Goal: Task Accomplishment & Management: Complete application form

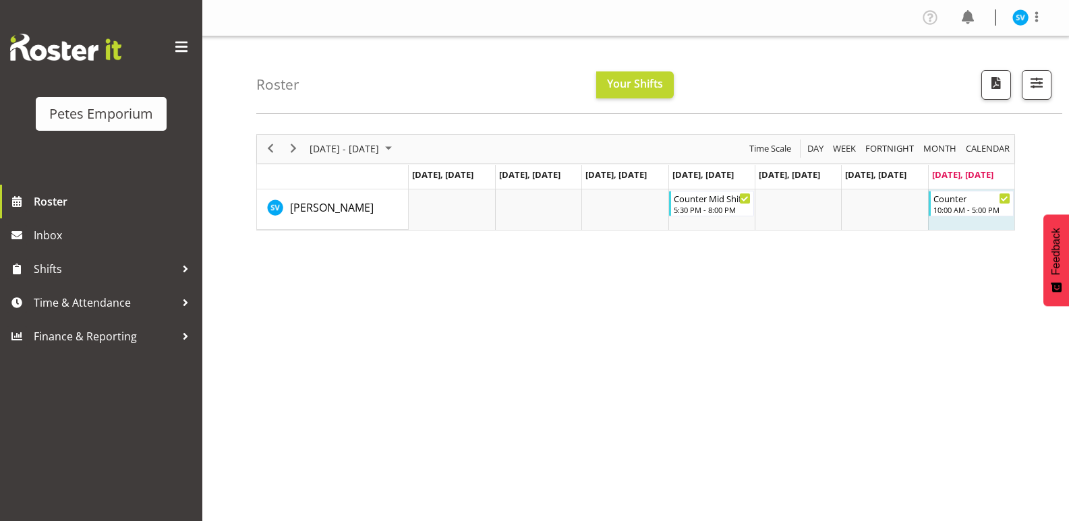
drag, startPoint x: 340, startPoint y: 342, endPoint x: 336, endPoint y: 336, distance: 7.7
click at [339, 340] on div "August 18 - 24, 2025 Today Day Week Fortnight Month calendar Month Agenda Time …" at bounding box center [662, 393] width 812 height 539
click at [380, 154] on span "[DATE] - [DATE]" at bounding box center [344, 148] width 72 height 17
click at [453, 189] on span "next month" at bounding box center [452, 183] width 24 height 24
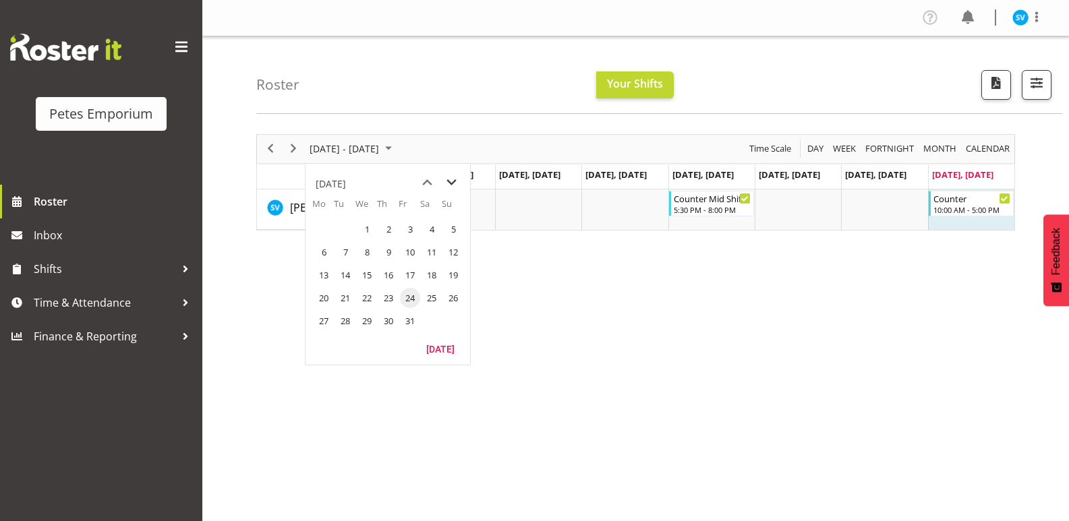
click at [453, 189] on span "next month" at bounding box center [452, 183] width 24 height 24
click at [418, 276] on span "16" at bounding box center [410, 275] width 20 height 20
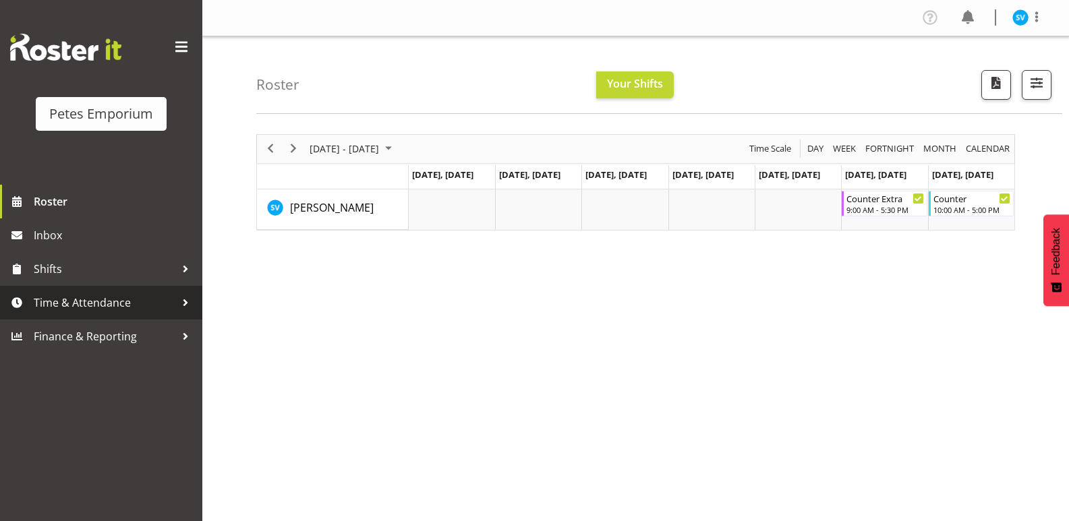
click at [83, 299] on span "Time & Attendance" at bounding box center [105, 303] width 142 height 20
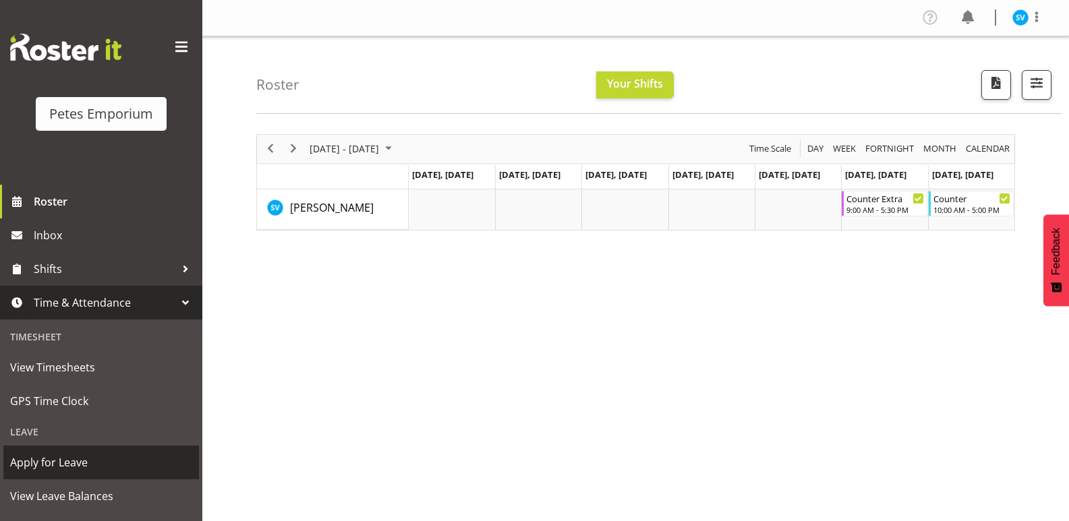
click at [79, 464] on span "Apply for Leave" at bounding box center [101, 462] width 182 height 20
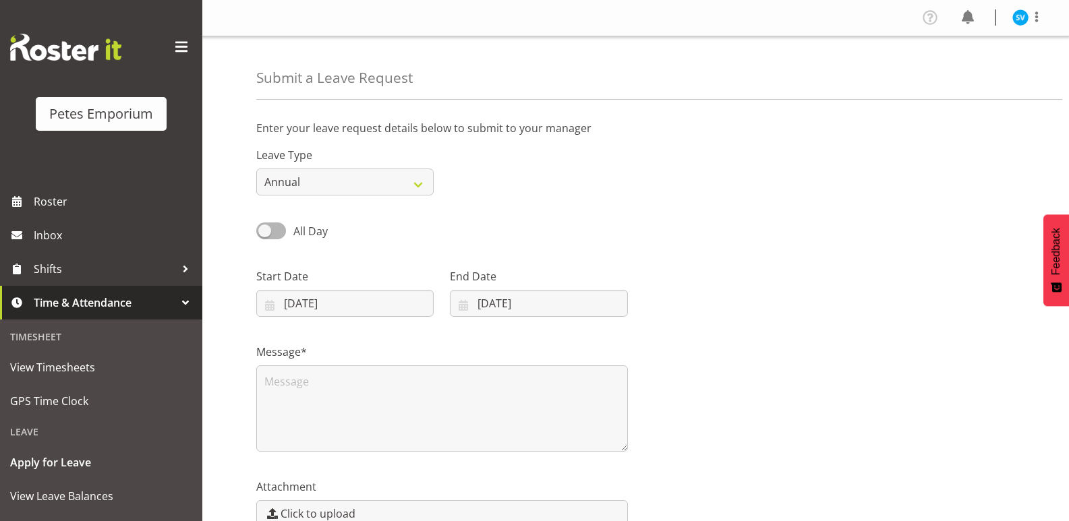
select select "7"
select select "2025"
click at [338, 309] on input "24/08/2025" at bounding box center [344, 303] width 177 height 27
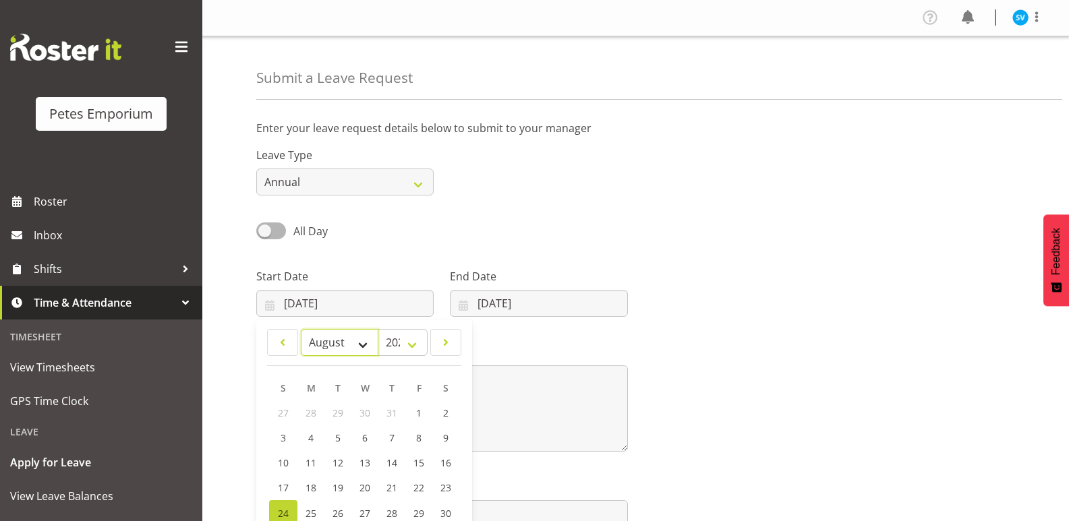
click at [362, 343] on select "January February March April May June July August September October November De…" at bounding box center [340, 342] width 78 height 27
select select "0"
click at [301, 329] on select "January February March April May June July August September October November De…" at bounding box center [340, 342] width 78 height 27
click at [397, 348] on select "2035 2034 2033 2032 2031 2030 2029 2028 2027 2026 2025 2024 2023 2022 2021 2020…" at bounding box center [403, 342] width 50 height 27
select select "2026"
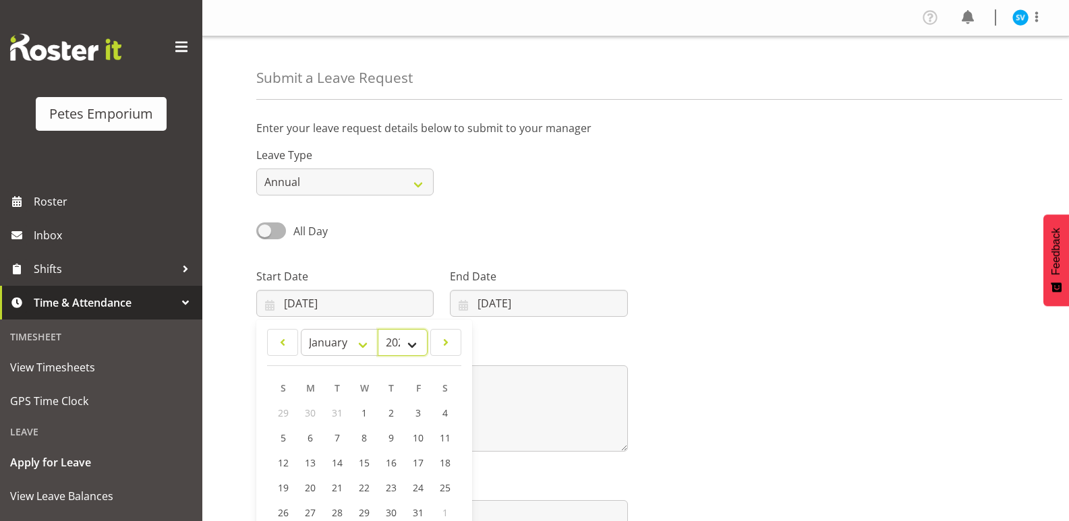
click at [378, 329] on select "2035 2034 2033 2032 2031 2030 2029 2028 2027 2026 2025 2024 2023 2022 2021 2020…" at bounding box center [403, 342] width 50 height 27
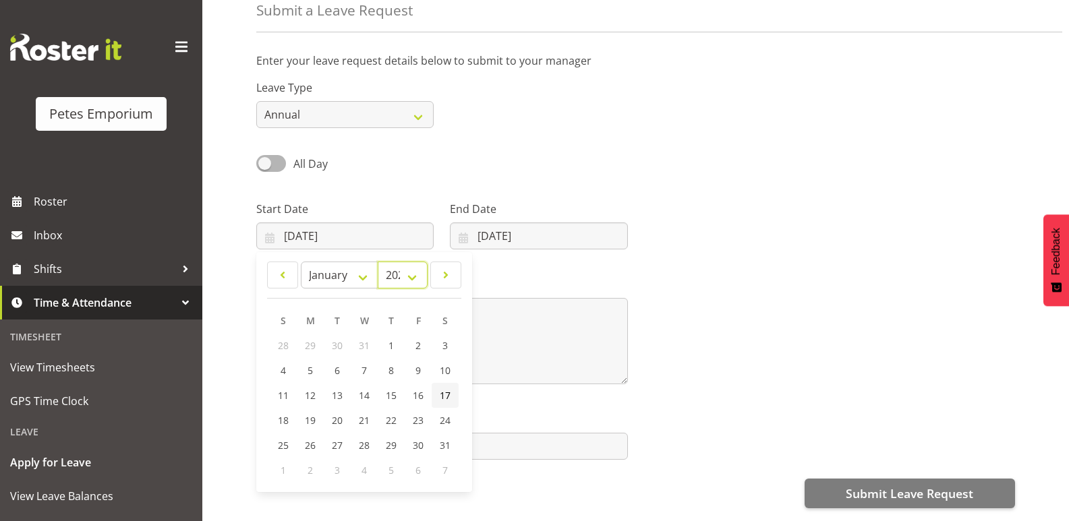
scroll to position [135, 0]
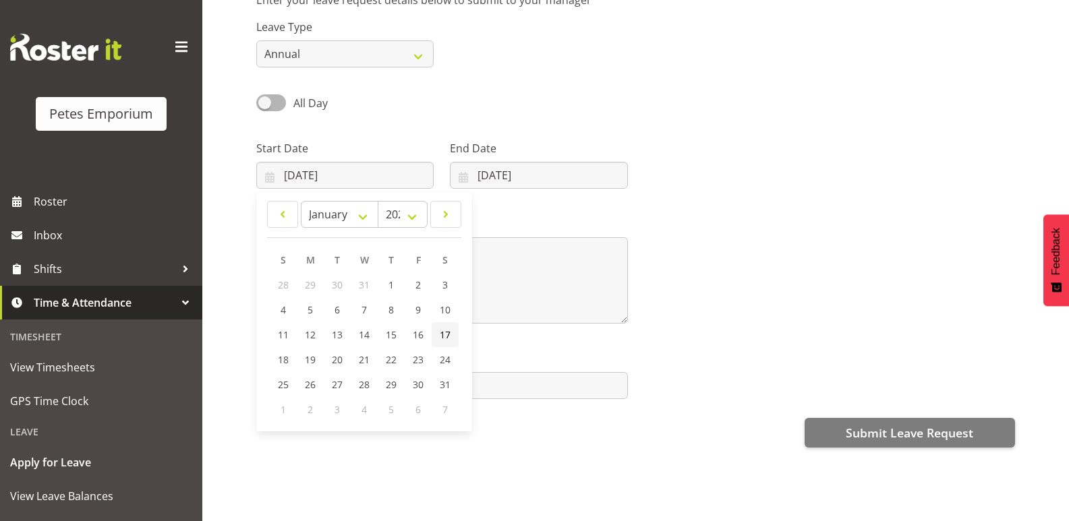
click at [439, 331] on link "17" at bounding box center [445, 334] width 27 height 25
type input "17/01/2026"
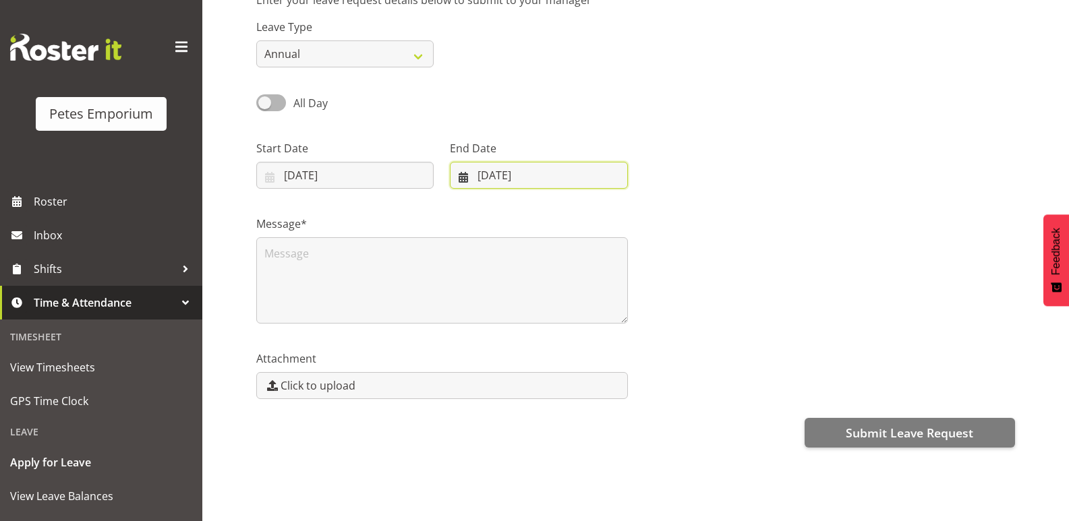
click at [494, 165] on input "24/08/2025" at bounding box center [538, 175] width 177 height 27
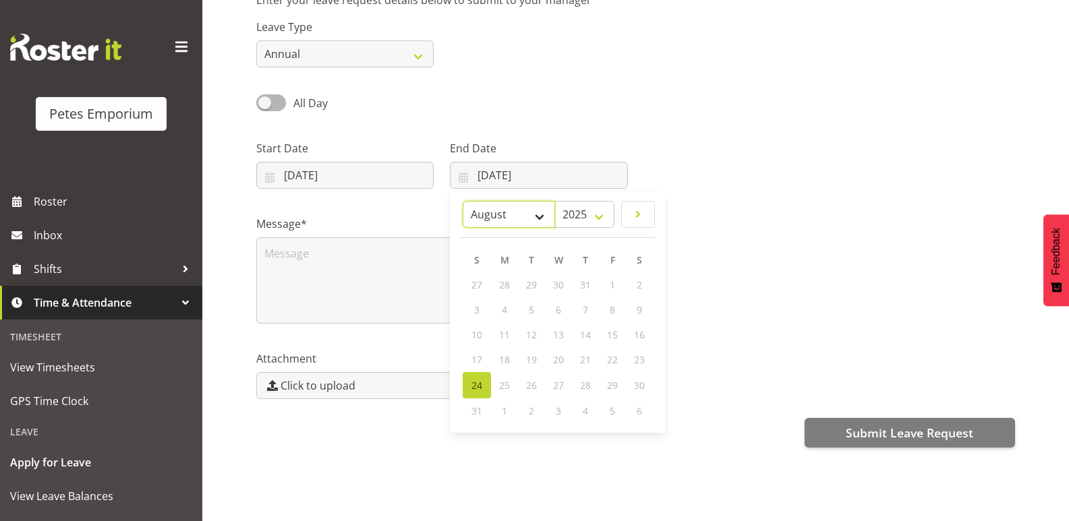
click at [477, 204] on select "January February March April May June July August September October November De…" at bounding box center [509, 214] width 92 height 27
select select "0"
click at [463, 201] on select "January February March April May June July August September October November De…" at bounding box center [509, 214] width 92 height 27
click at [583, 213] on select "2035 2034 2033 2032 2031 2030 2029 2028 2027 2026 2025" at bounding box center [584, 214] width 60 height 27
select select "2026"
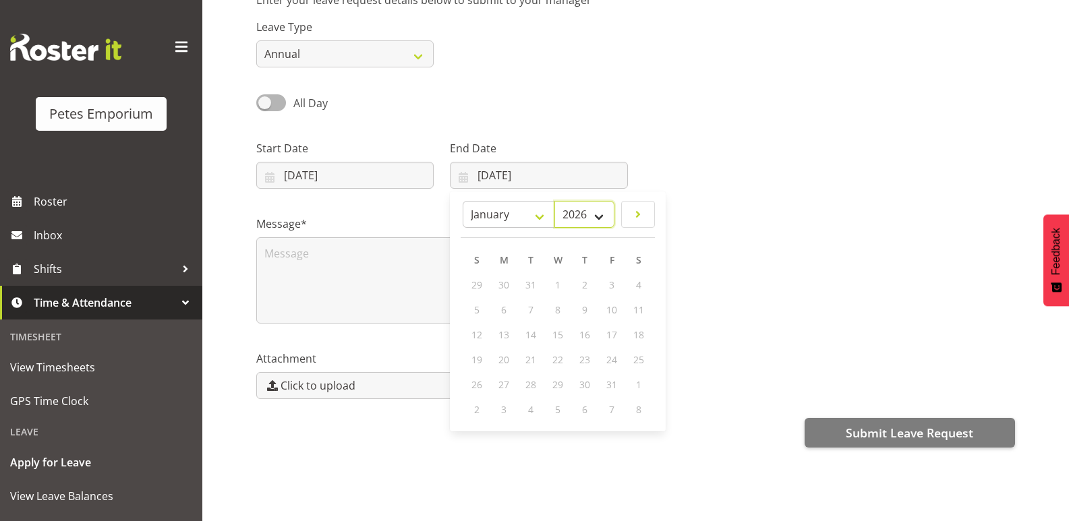
click at [554, 201] on select "2035 2034 2033 2032 2031 2030 2029 2028 2027 2026 2025" at bounding box center [584, 214] width 60 height 27
click at [488, 353] on link "18" at bounding box center [476, 359] width 27 height 25
type input "18/01/2026"
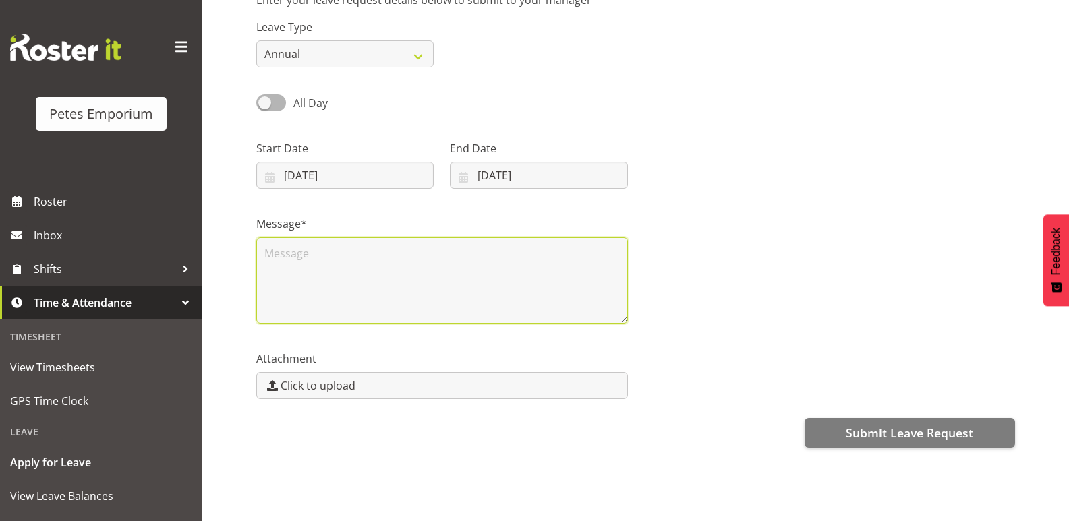
click at [407, 274] on textarea at bounding box center [442, 280] width 372 height 86
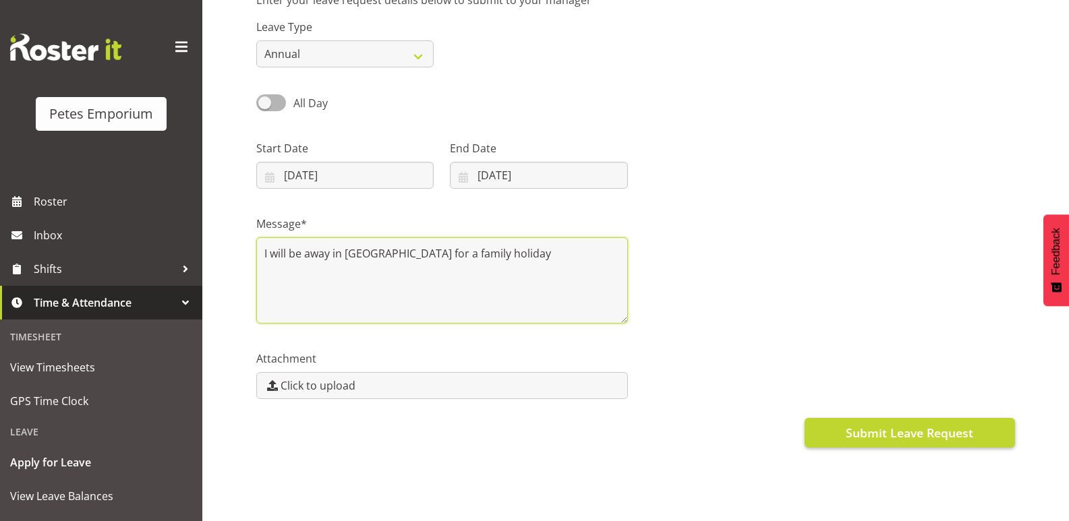
type textarea "I will be away in Auckland for a family holiday"
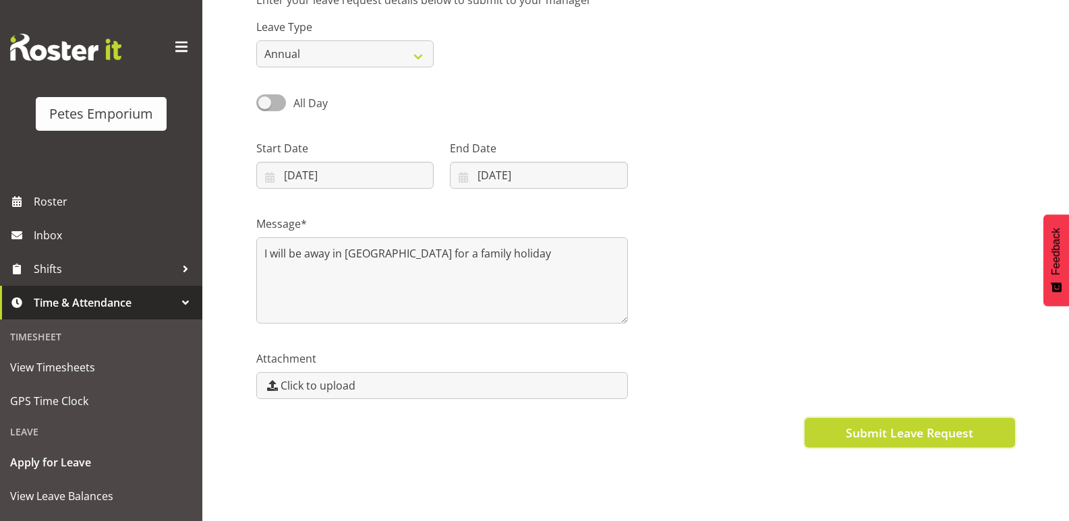
click at [895, 438] on button "Submit Leave Request" at bounding box center [909, 433] width 210 height 30
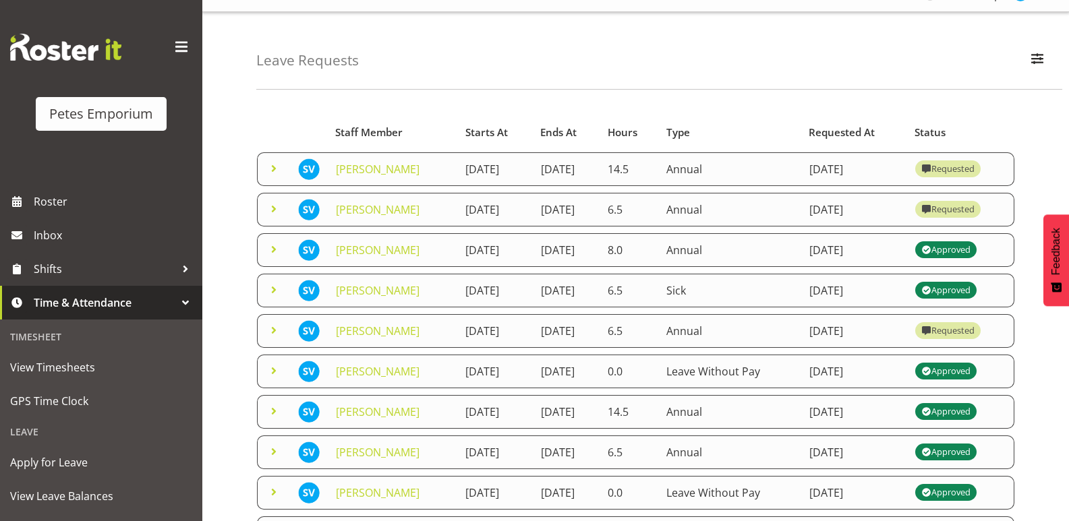
scroll to position [16, 0]
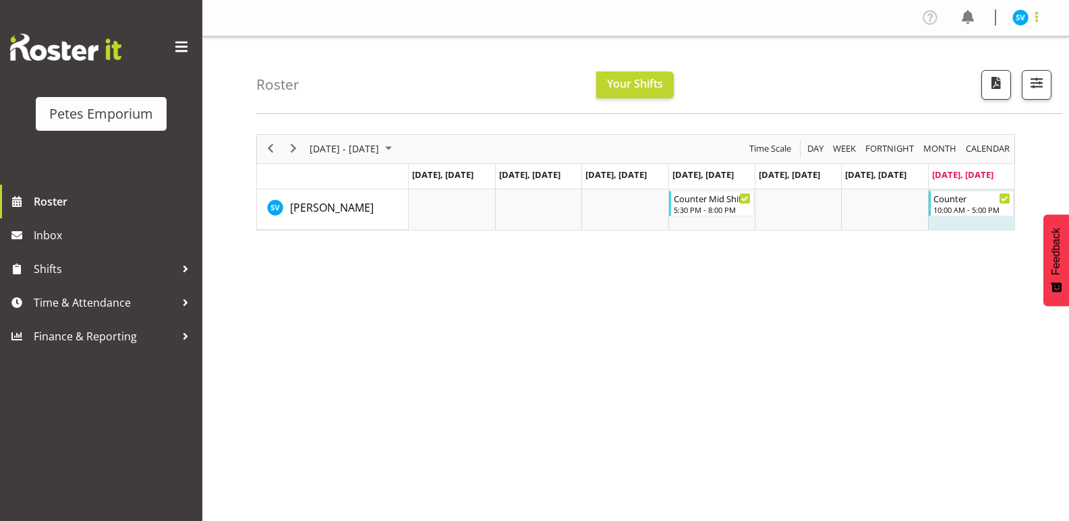
click at [1041, 17] on span at bounding box center [1036, 17] width 16 height 16
click at [954, 73] on link "Log Out" at bounding box center [979, 71] width 129 height 24
